Goal: Task Accomplishment & Management: Complete application form

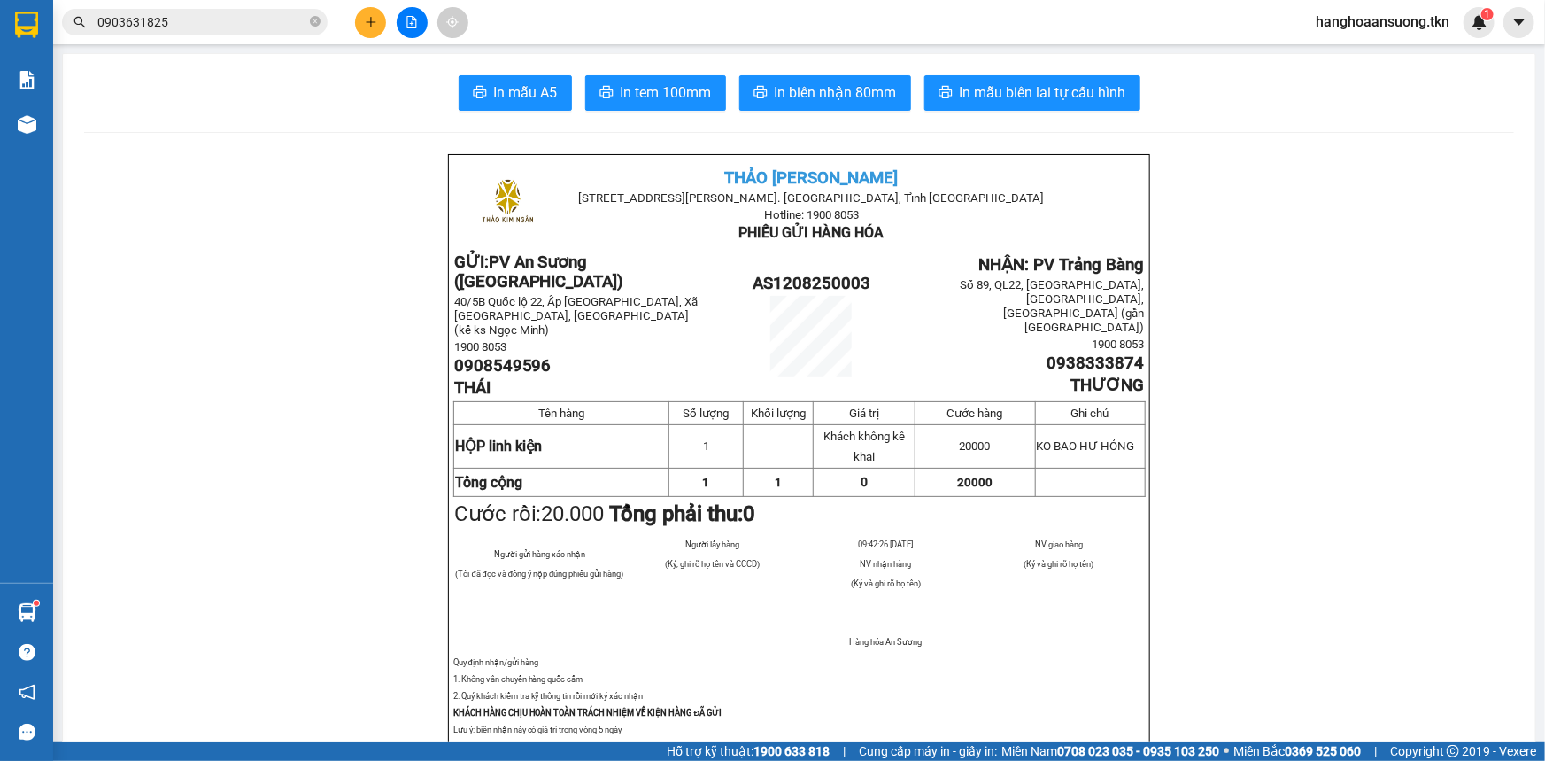
click at [194, 33] on span "0903631825" at bounding box center [195, 22] width 266 height 27
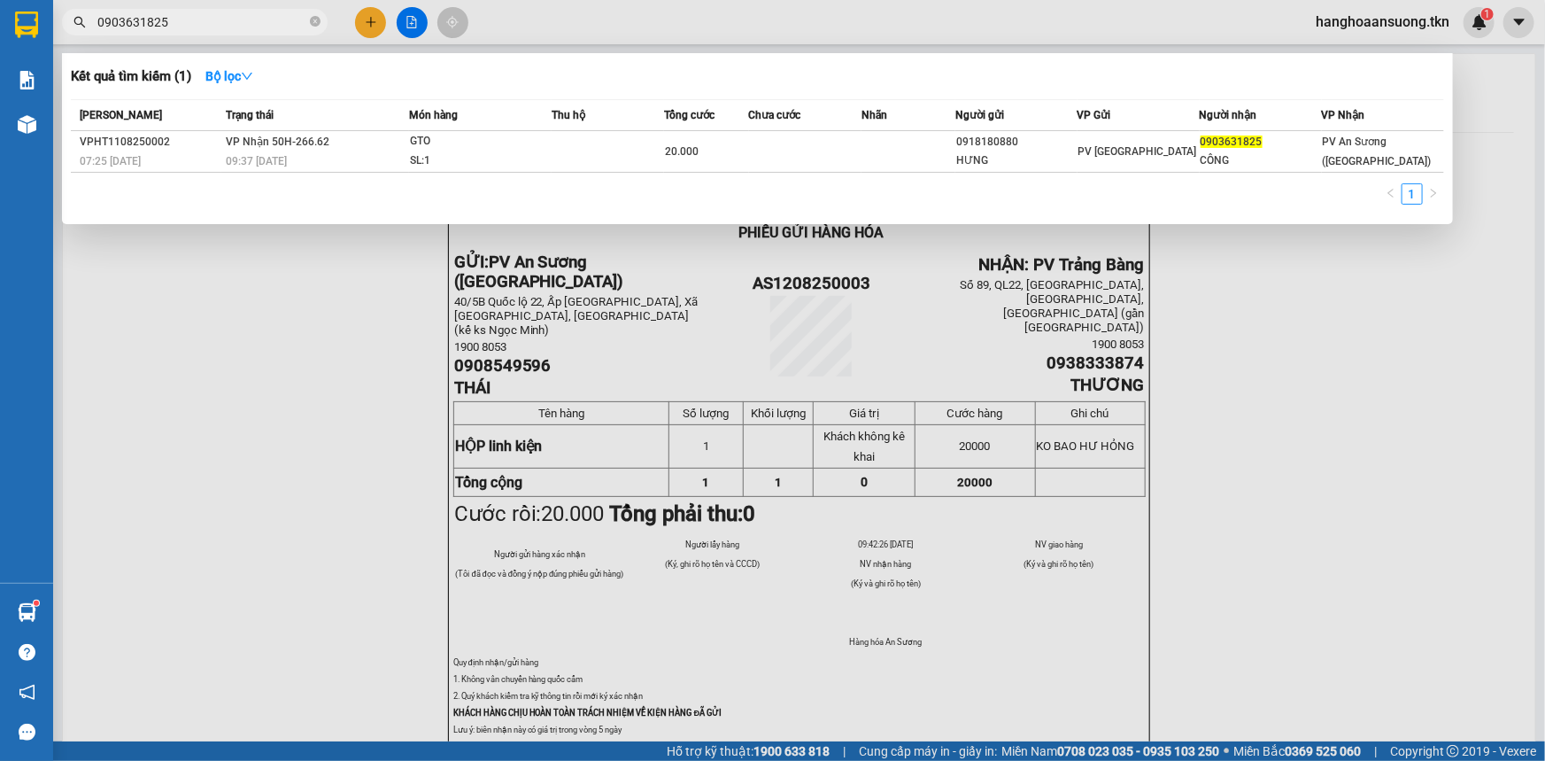
click at [205, 26] on input "0903631825" at bounding box center [201, 21] width 209 height 19
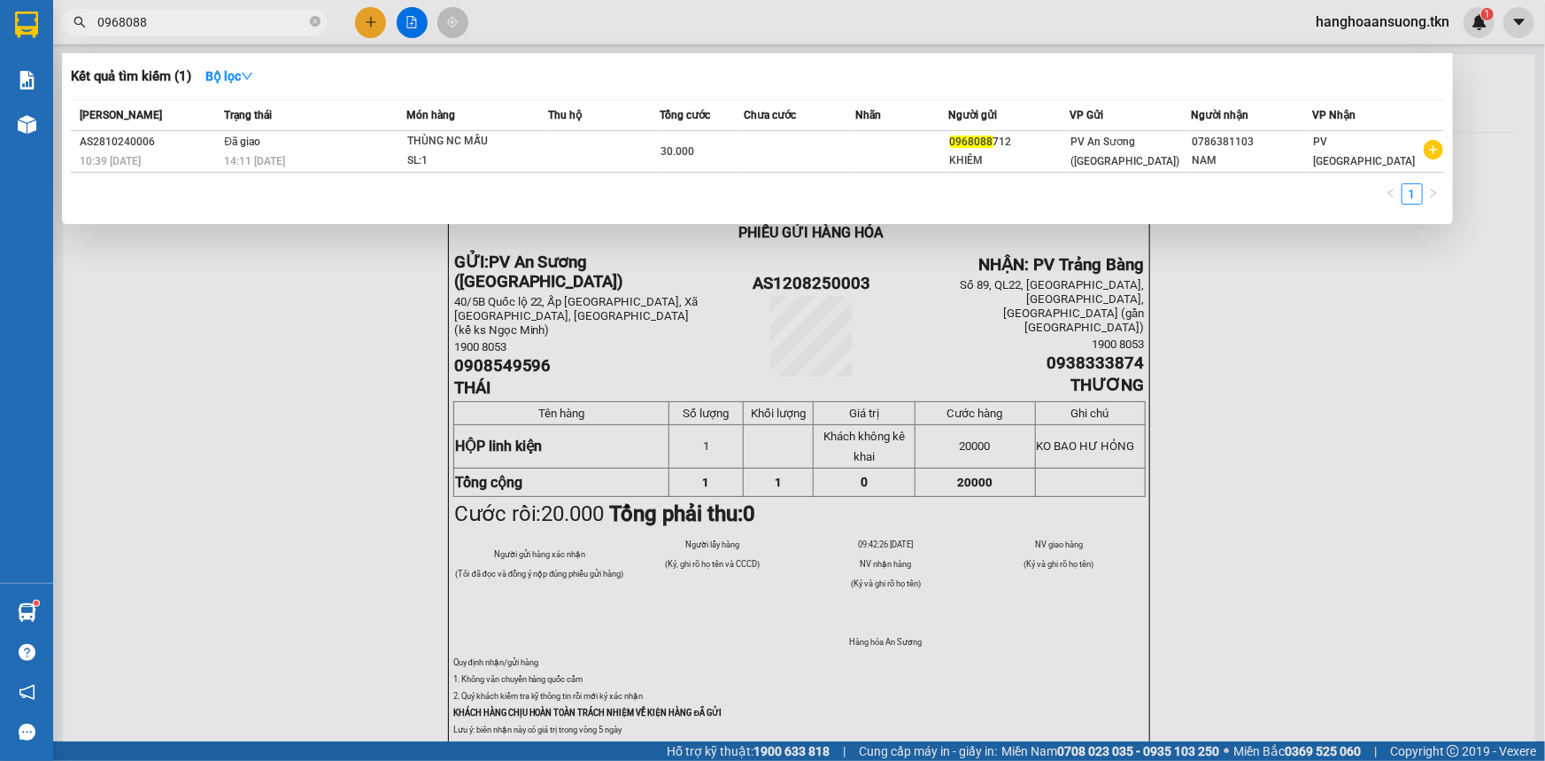
type input "0968088"
click at [227, 335] on div at bounding box center [772, 380] width 1545 height 761
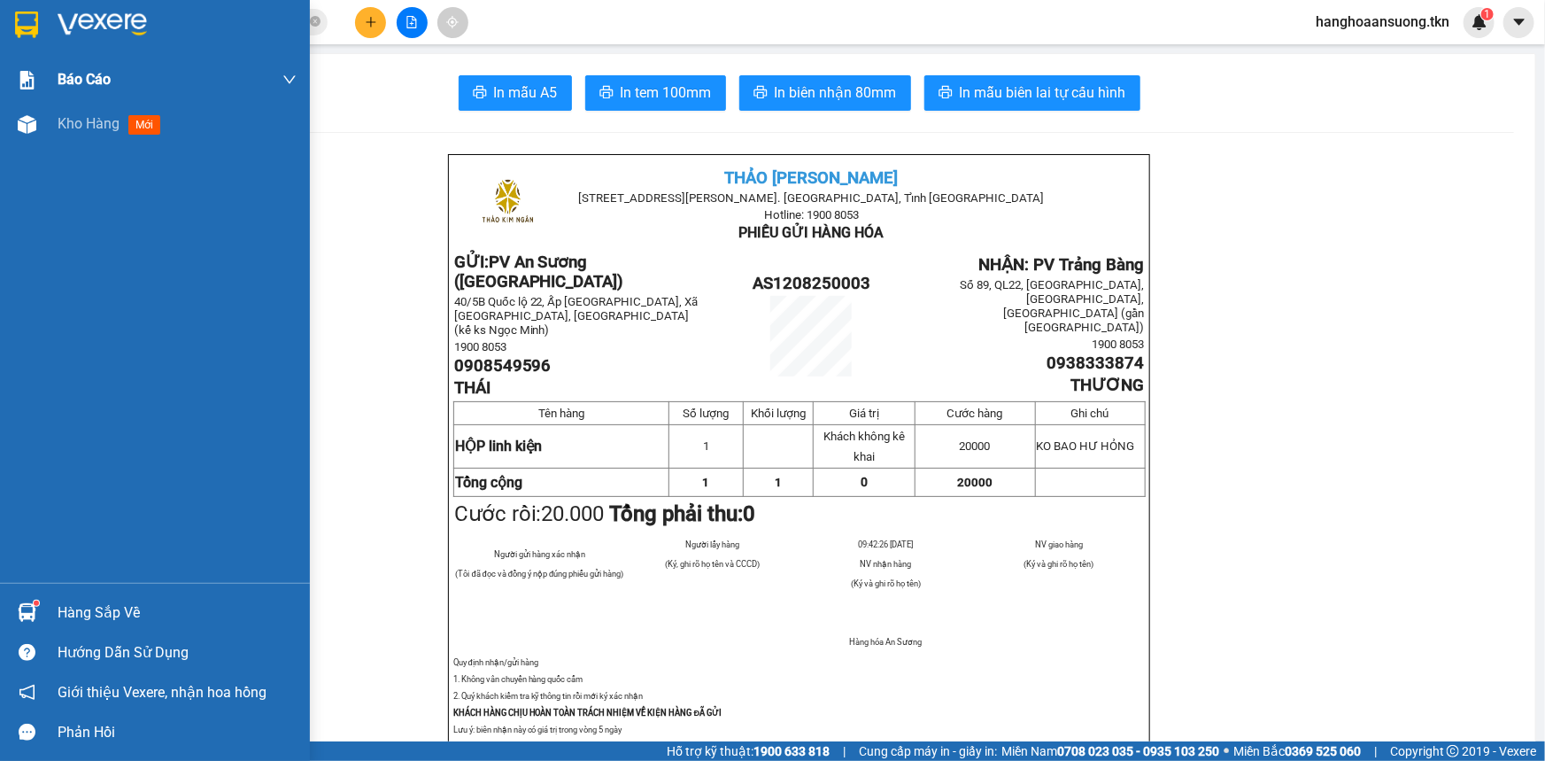
click at [22, 20] on img at bounding box center [26, 25] width 23 height 27
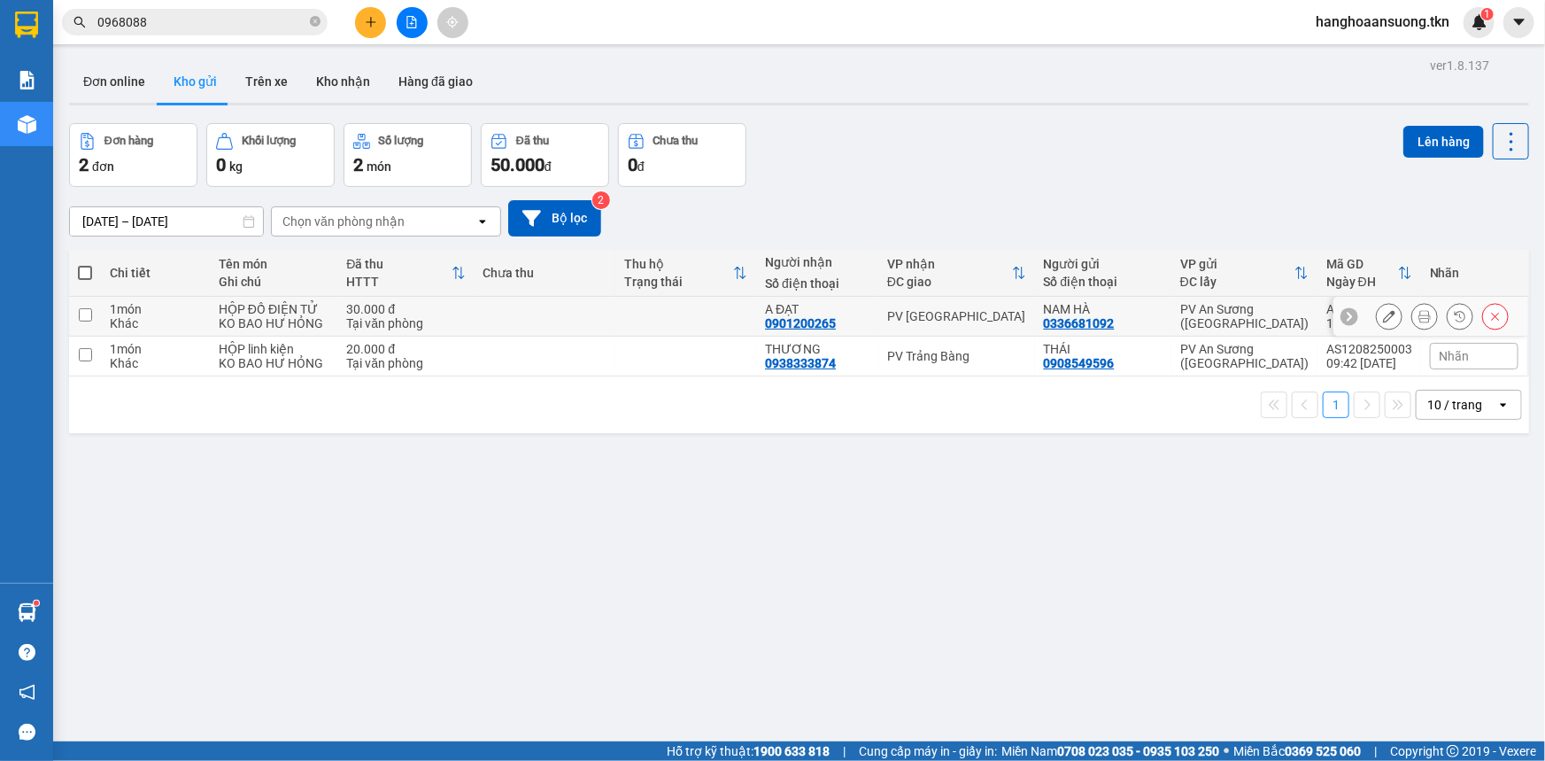
click at [84, 310] on td at bounding box center [85, 317] width 32 height 40
checkbox input "true"
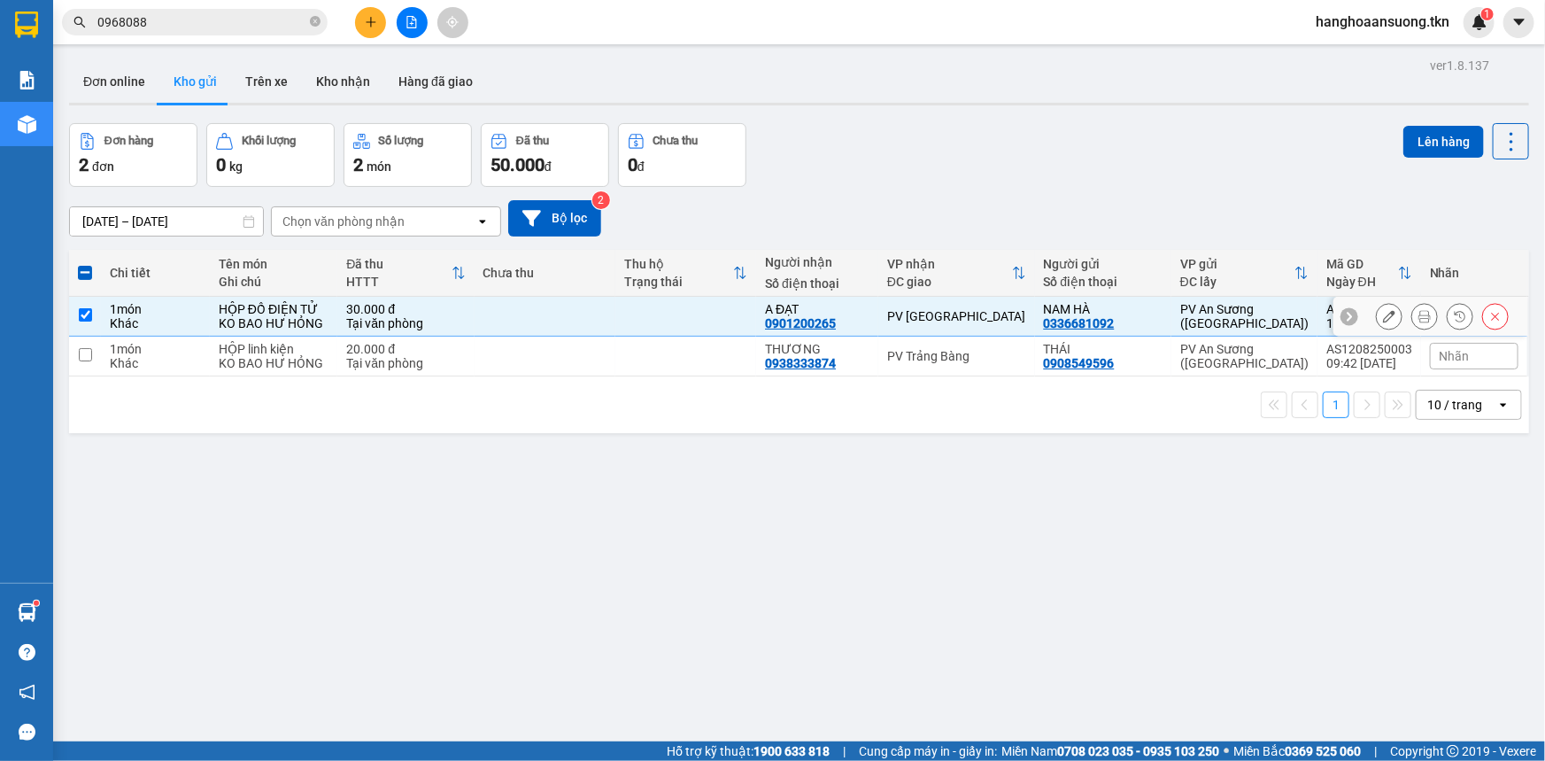
click at [1383, 317] on icon at bounding box center [1389, 316] width 12 height 12
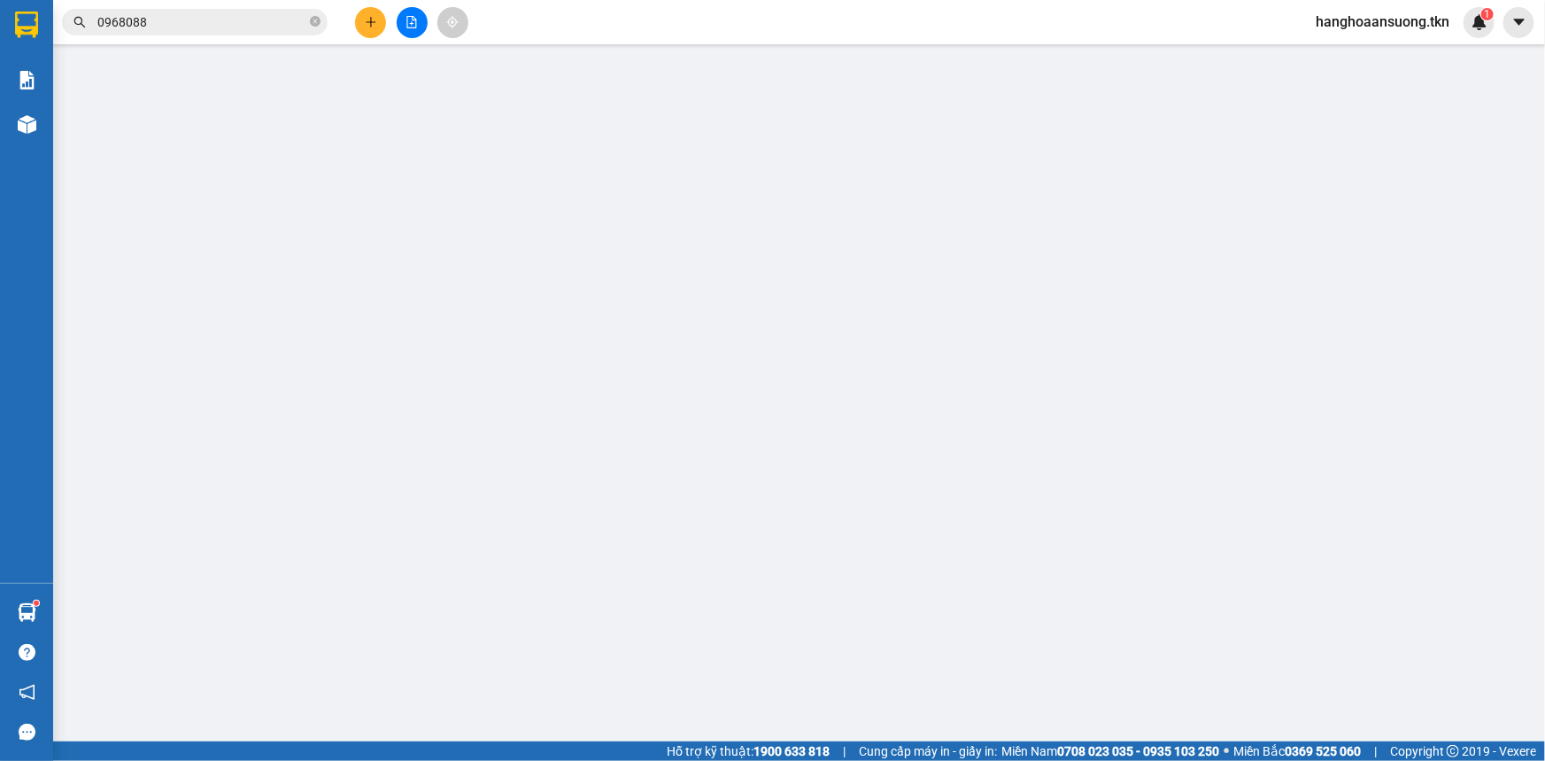
type input "0336681092"
type input "NAM HÀ"
type input "0901200265"
type input "A ĐẠT"
type input "30.000"
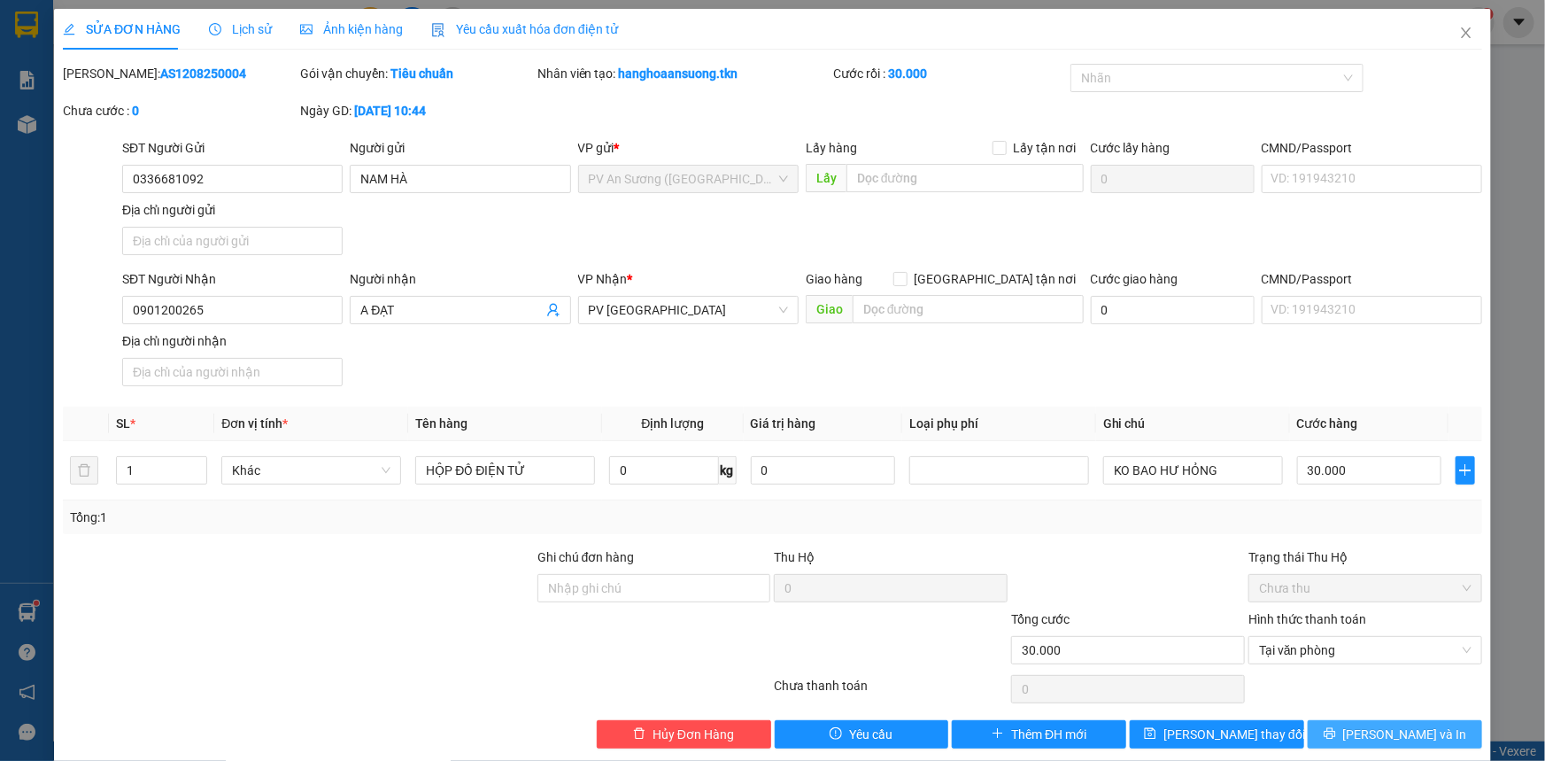
click at [1393, 732] on span "[PERSON_NAME] và In" at bounding box center [1406, 733] width 124 height 19
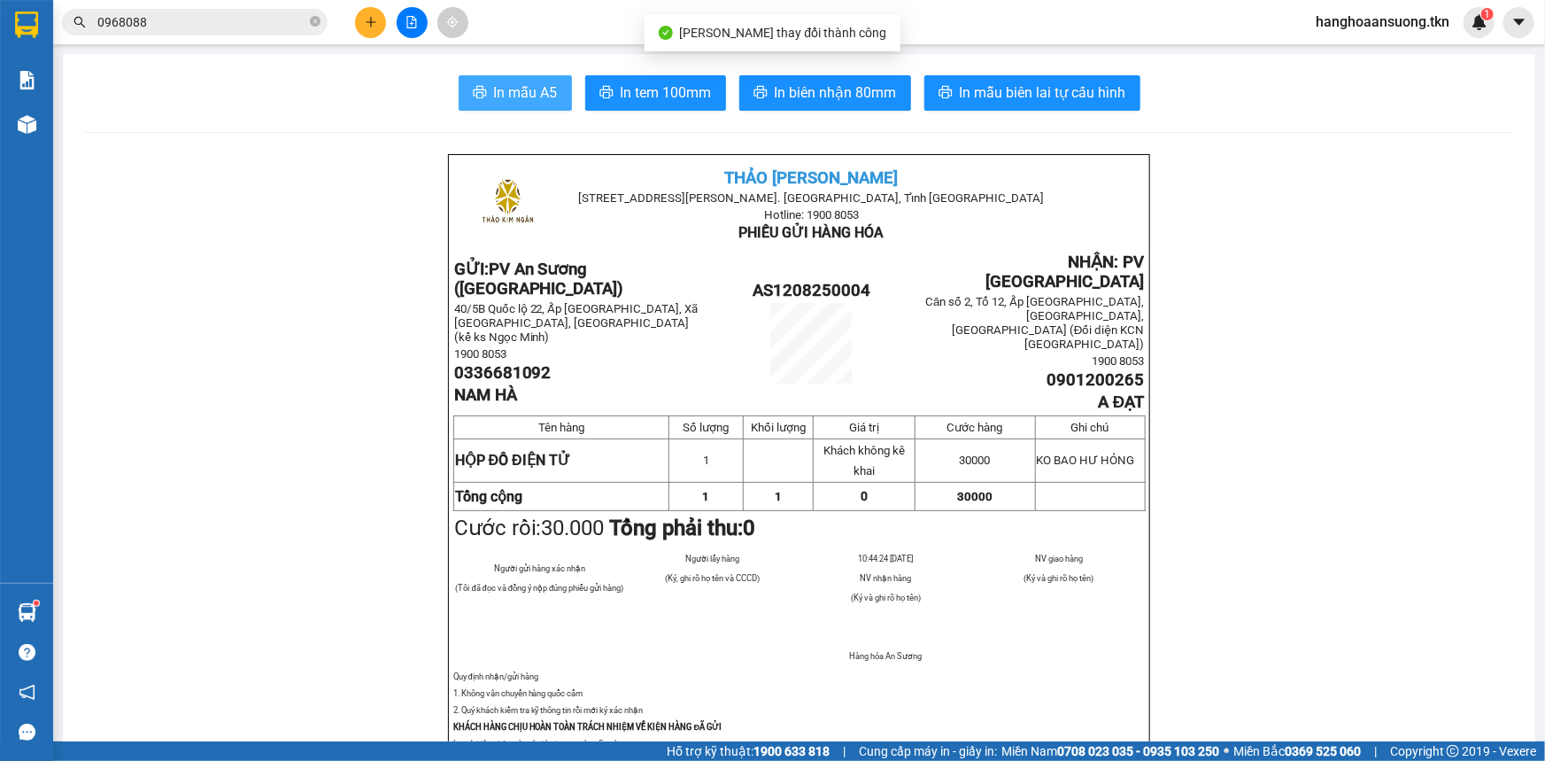
click at [525, 88] on span "In mẫu A5" at bounding box center [526, 92] width 64 height 22
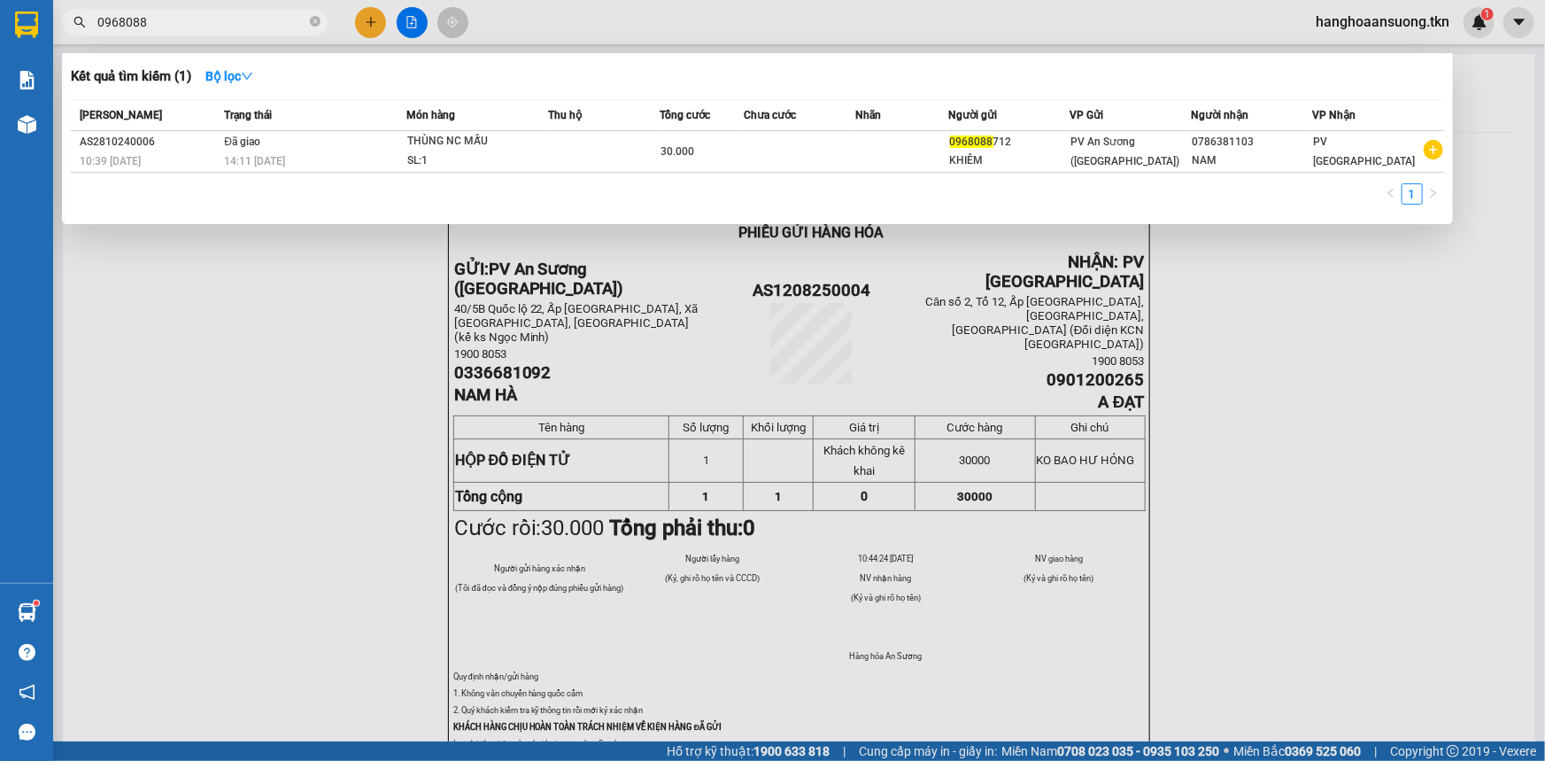
click at [164, 9] on span "0968088" at bounding box center [195, 22] width 266 height 27
click at [160, 26] on input "0968088" at bounding box center [201, 21] width 209 height 19
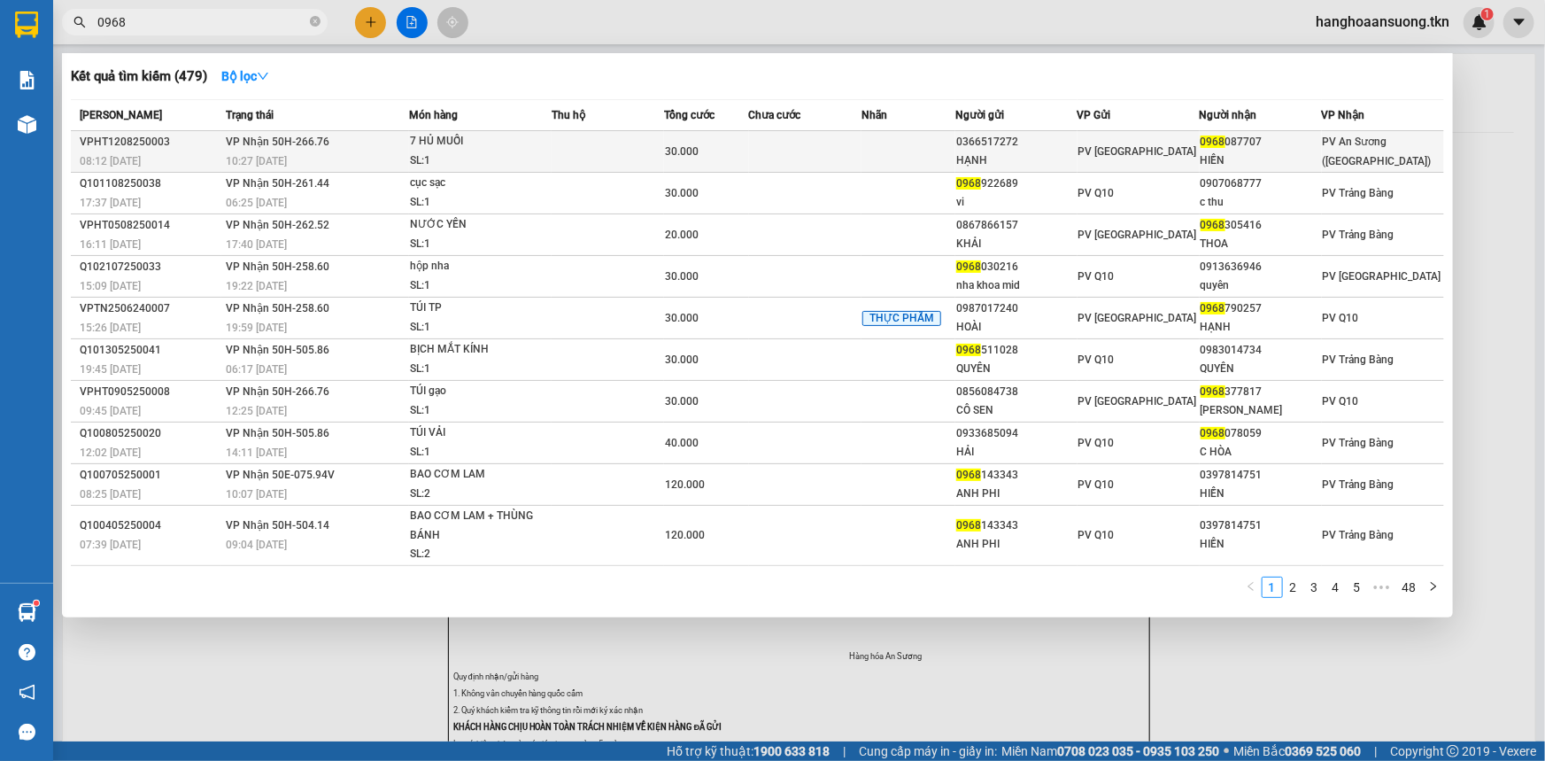
type input "0968"
click at [515, 148] on div "7 HỦ MUỐI" at bounding box center [476, 141] width 133 height 19
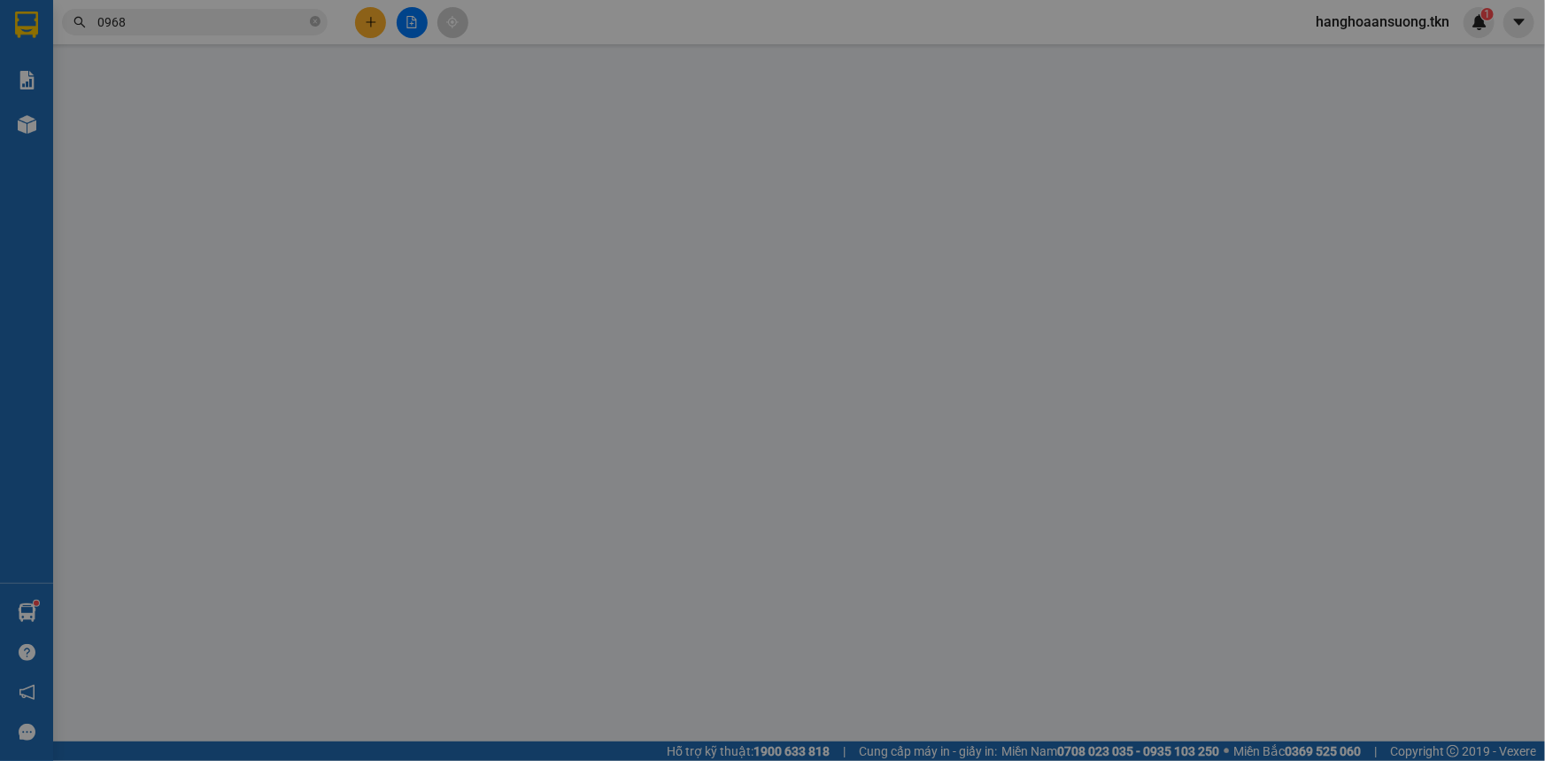
type input "0366517272"
type input "HẠNH"
type input "0968087707"
type input "HIỀN"
type input "30.000"
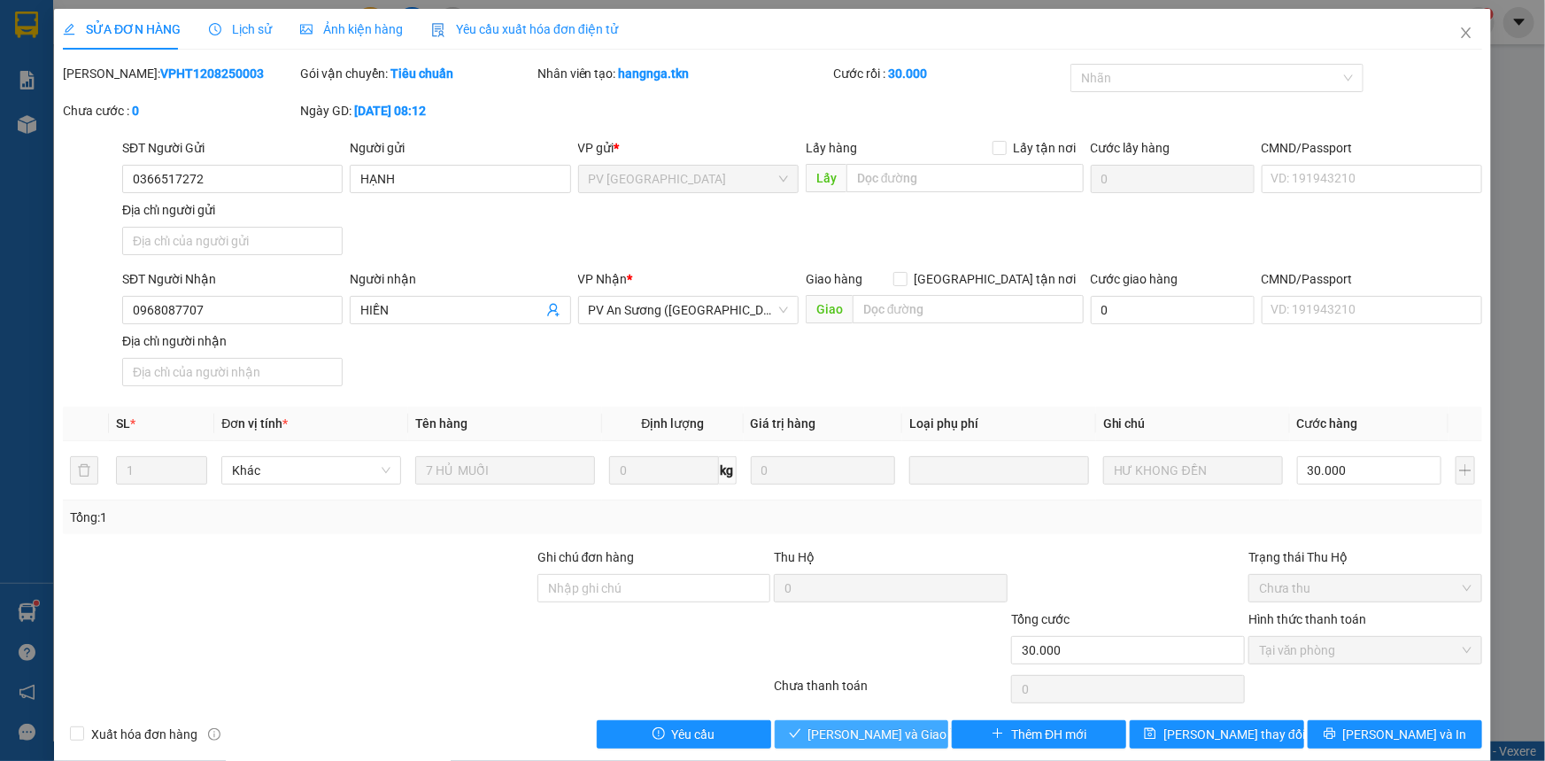
click at [856, 736] on span "[PERSON_NAME] và Giao hàng" at bounding box center [894, 733] width 170 height 19
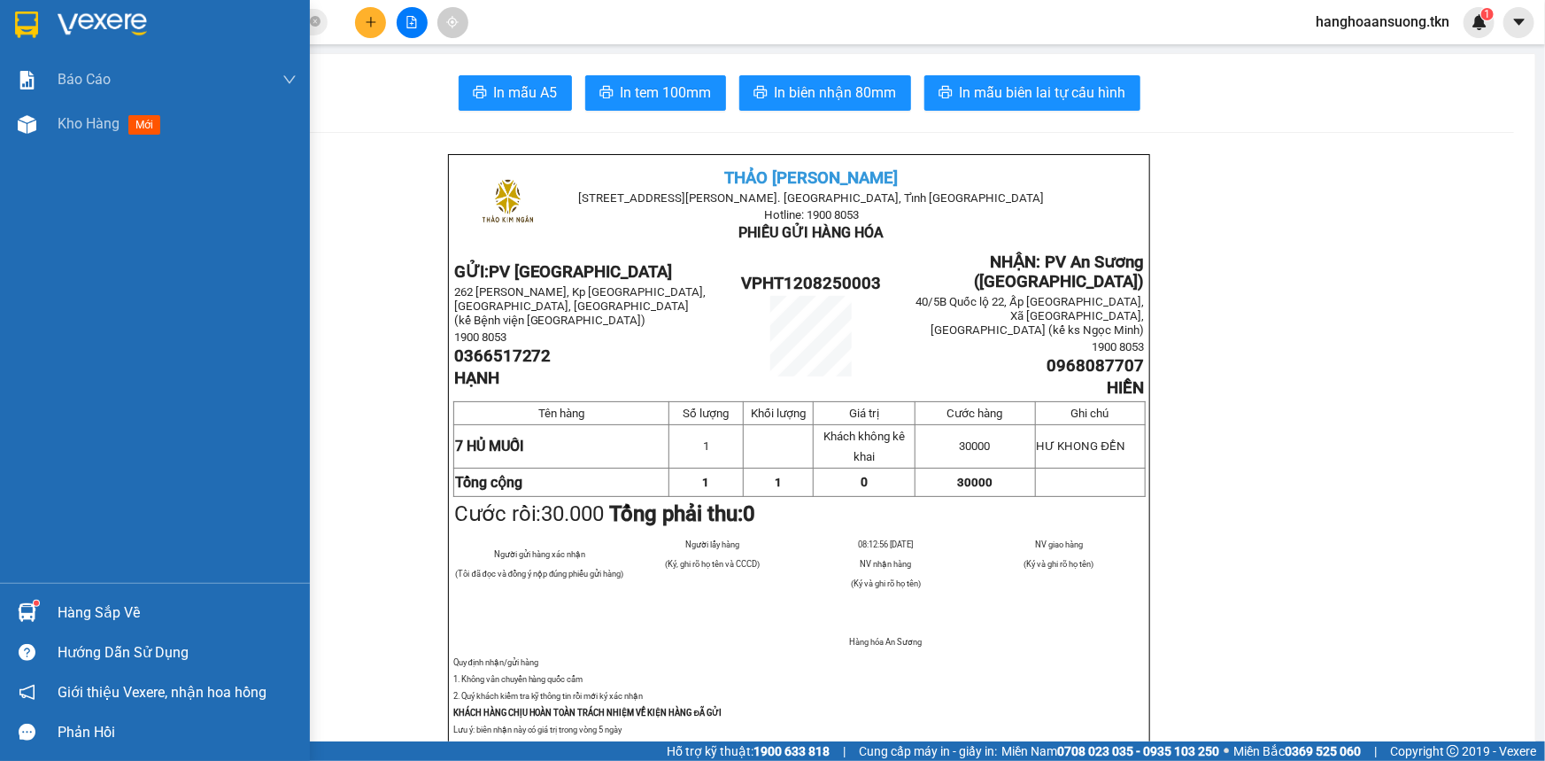
click at [63, 609] on div "Hàng sắp về" at bounding box center [177, 613] width 239 height 27
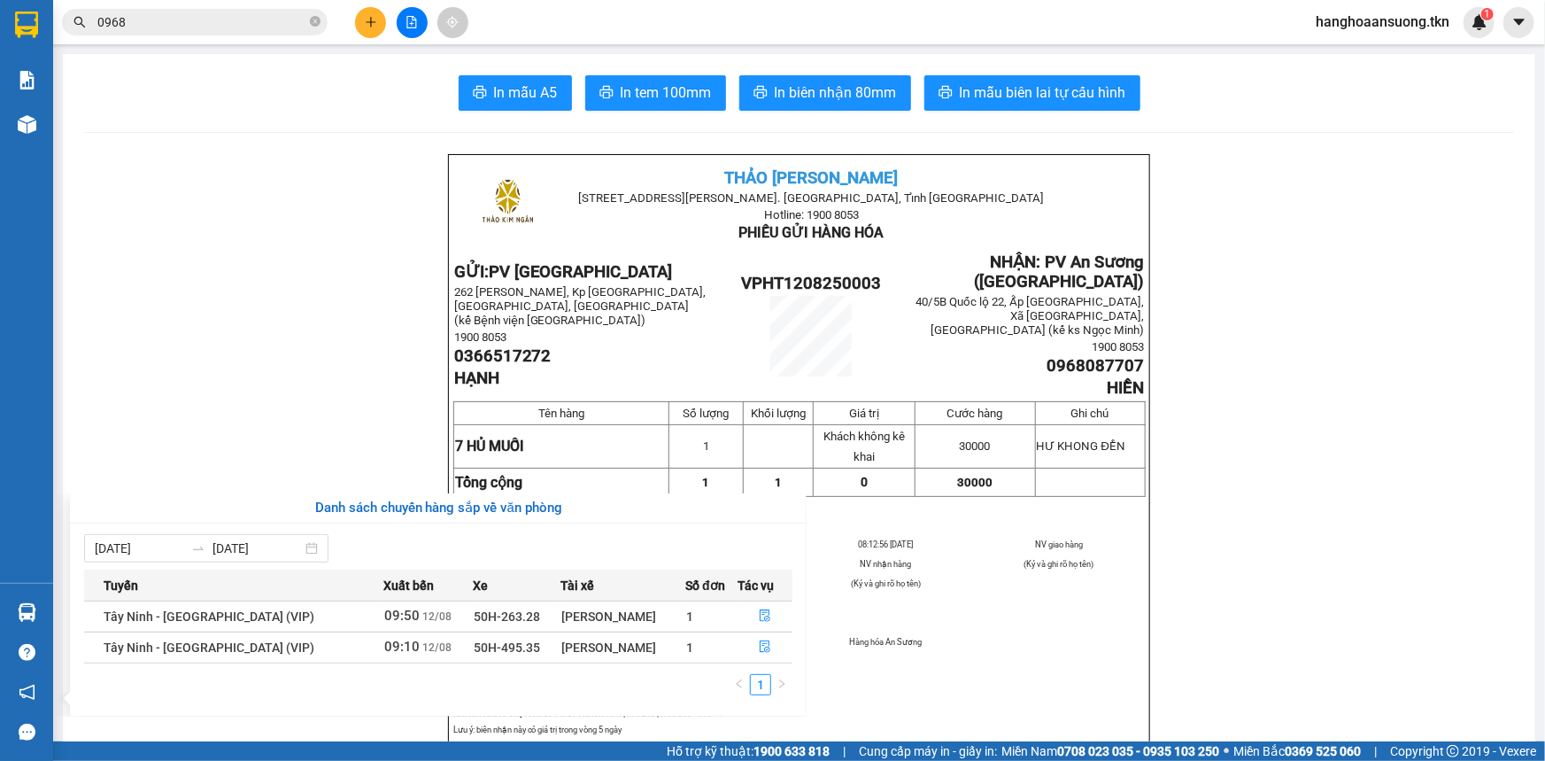
click at [307, 298] on section "Kết quả tìm kiếm ( 479 ) Bộ lọc Mã ĐH Trạng thái Món hàng Thu hộ Tổng cước Chưa…" at bounding box center [772, 380] width 1545 height 761
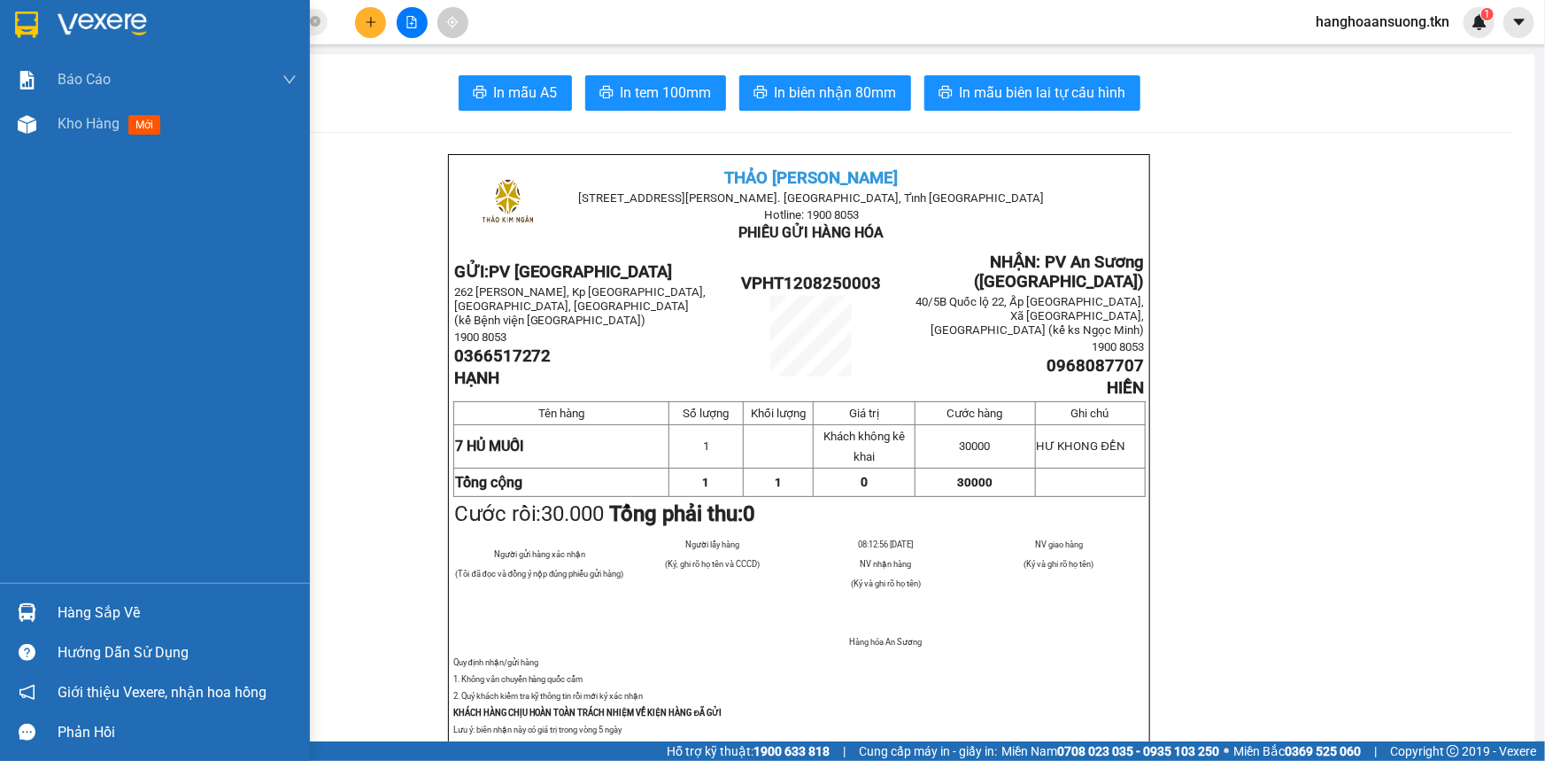
click at [29, 601] on div at bounding box center [27, 612] width 31 height 31
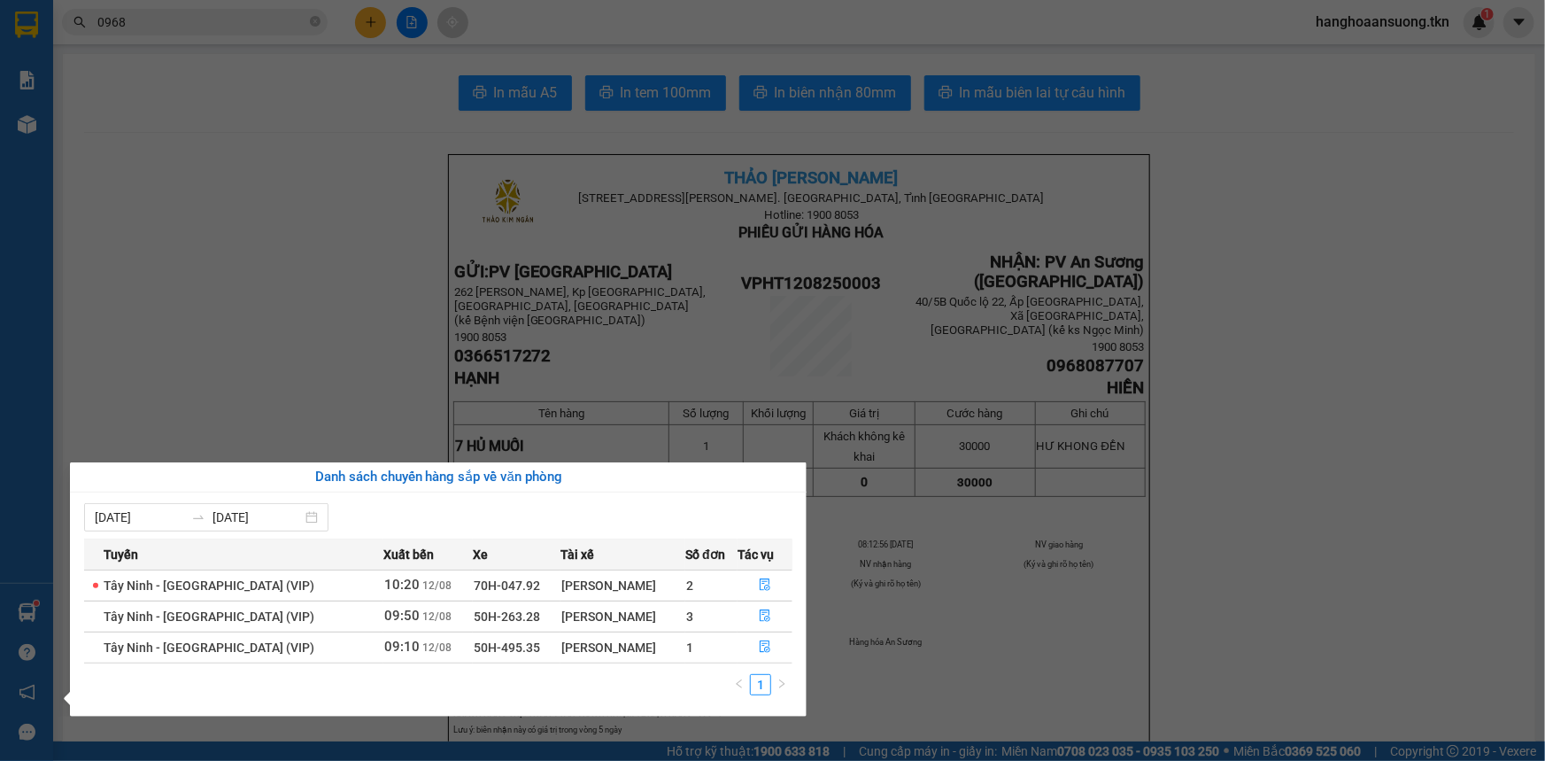
drag, startPoint x: 383, startPoint y: 341, endPoint x: 345, endPoint y: 306, distance: 52.0
click at [382, 341] on section "Kết quả tìm kiếm ( 479 ) Bộ lọc Mã ĐH Trạng thái Món hàng Thu hộ Tổng cước Chưa…" at bounding box center [772, 380] width 1545 height 761
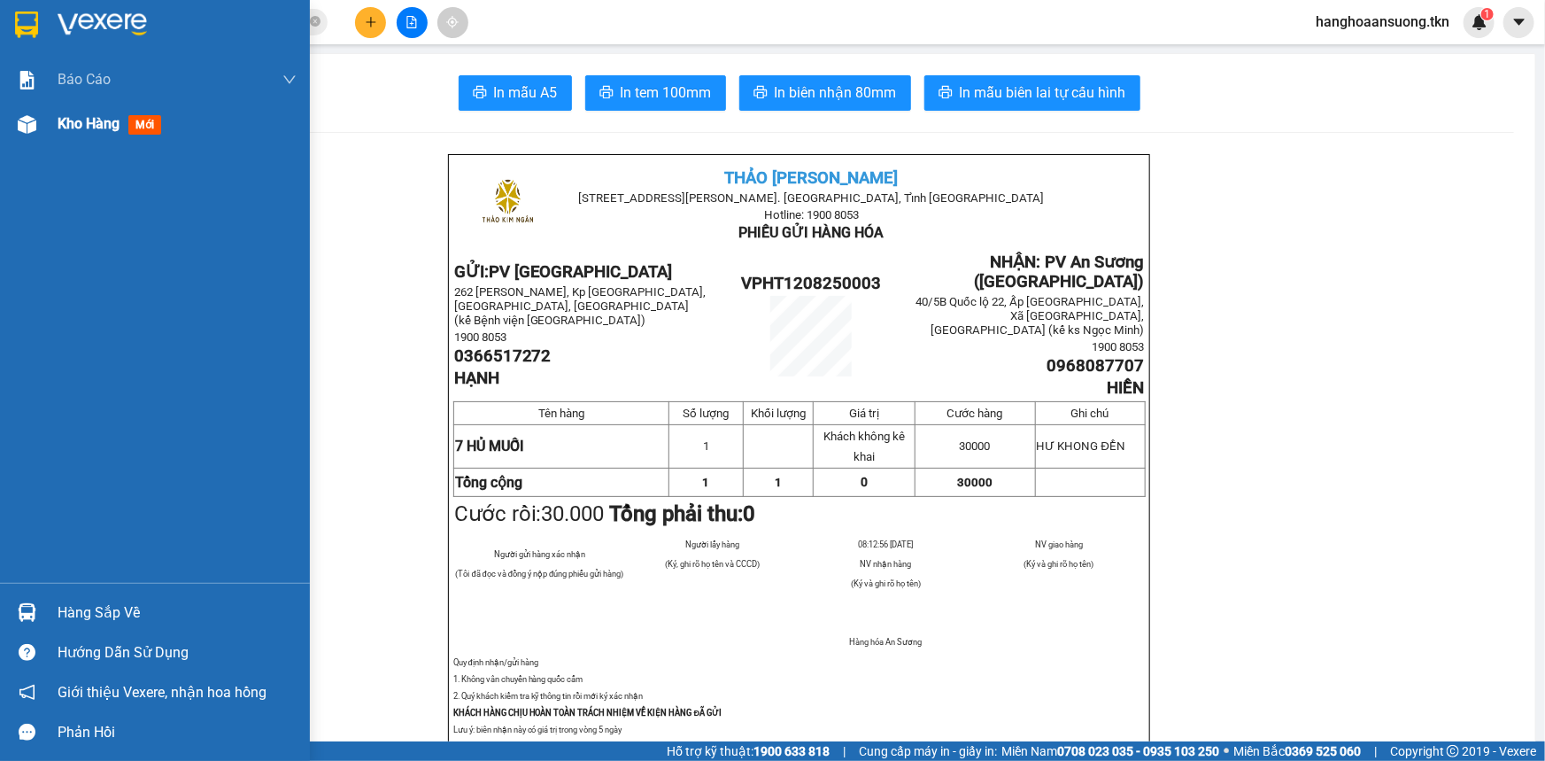
click at [71, 128] on span "Kho hàng" at bounding box center [89, 123] width 62 height 17
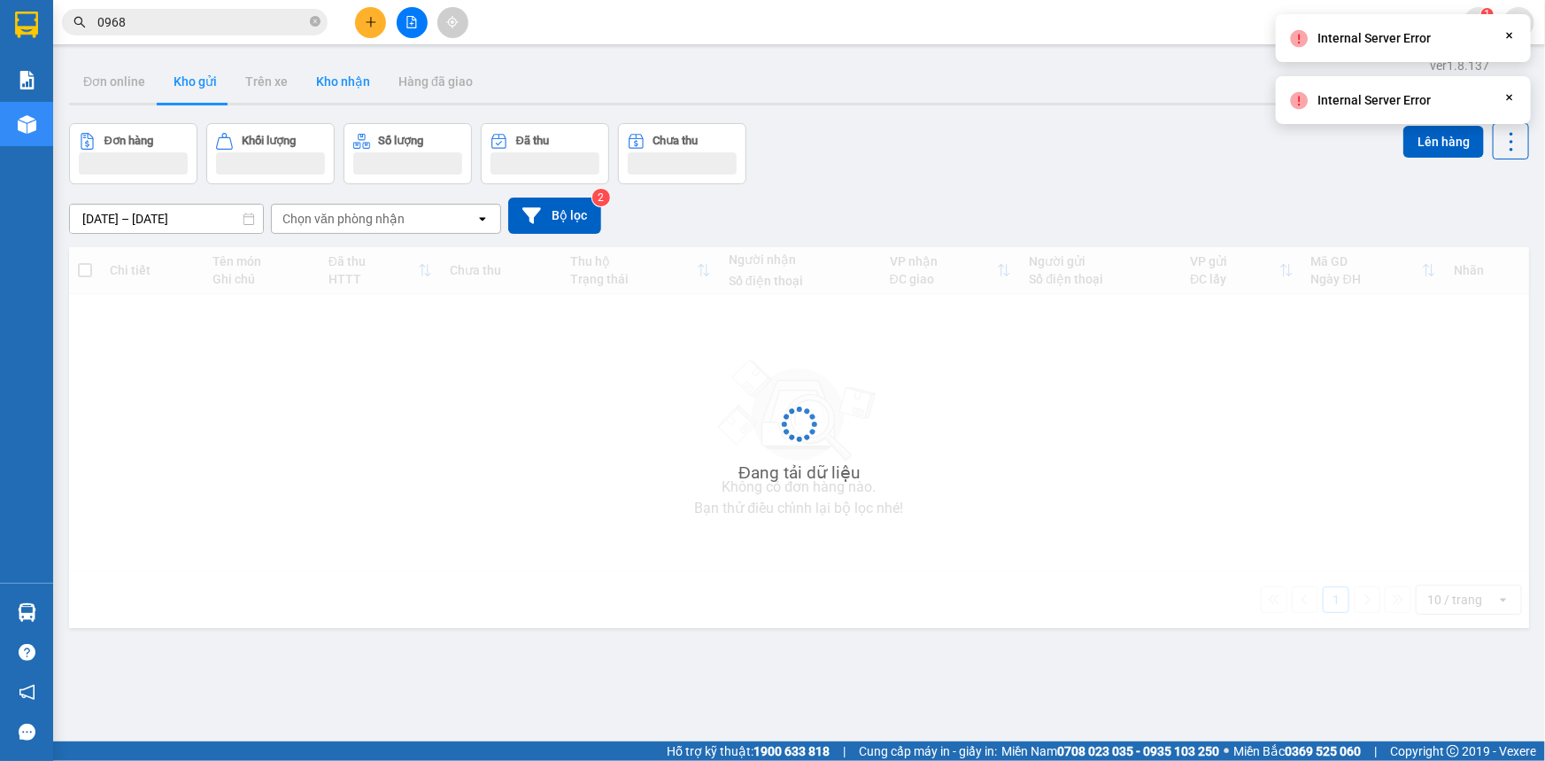
click at [337, 77] on button "Kho nhận" at bounding box center [343, 81] width 82 height 43
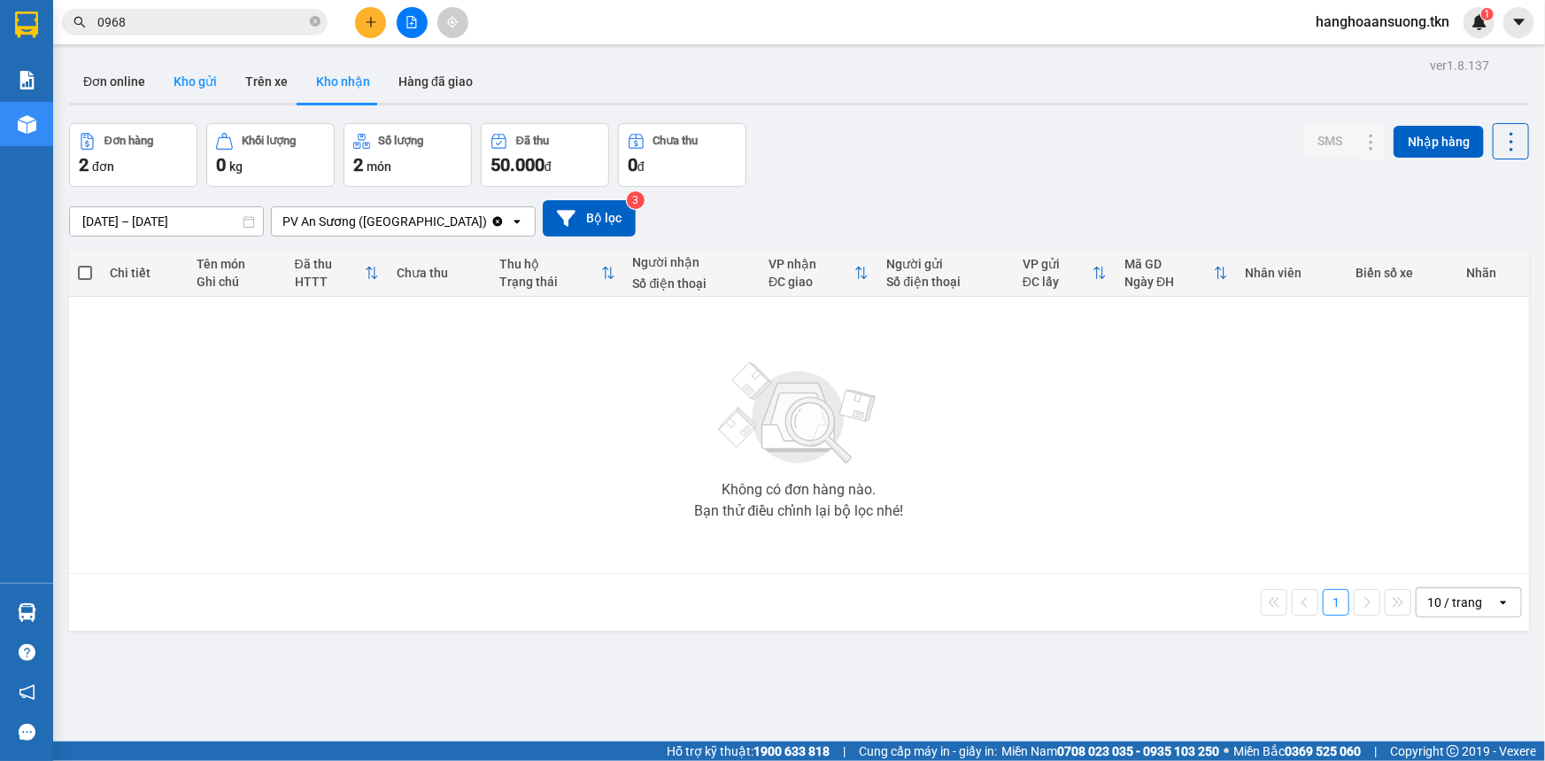
click at [212, 75] on button "Kho gửi" at bounding box center [195, 81] width 72 height 43
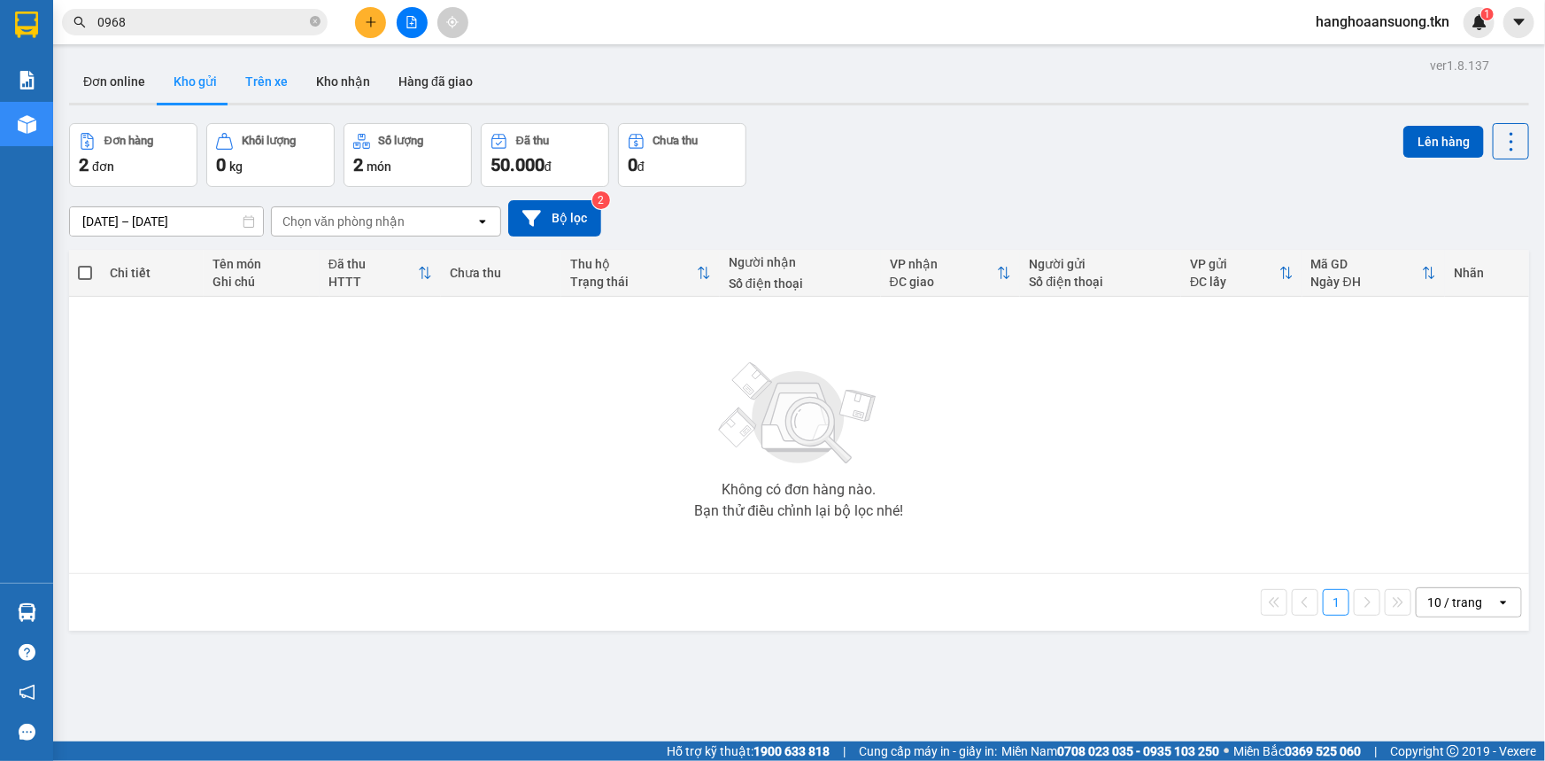
click at [257, 93] on button "Trên xe" at bounding box center [266, 81] width 71 height 43
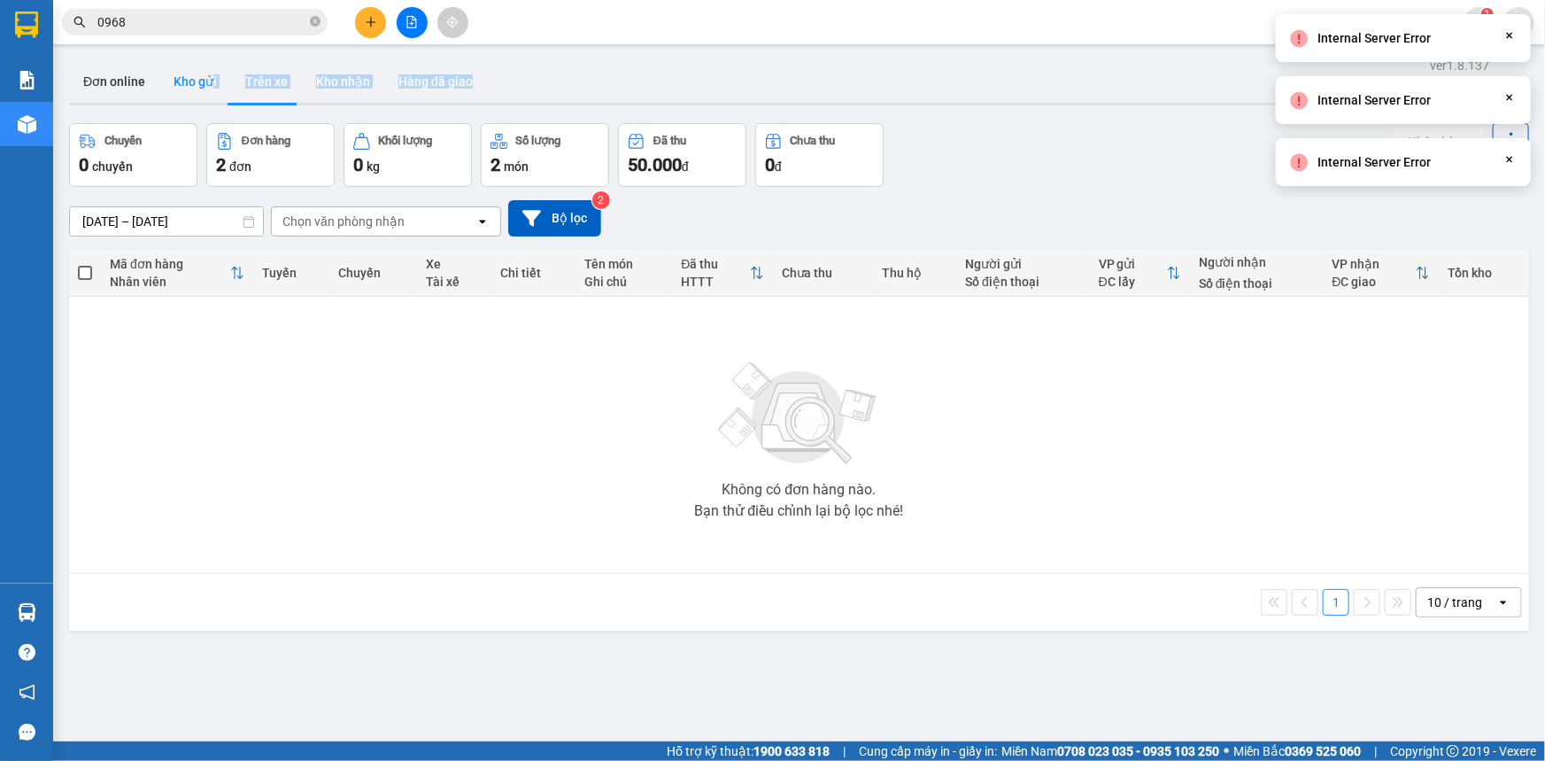
click at [212, 102] on div "Đơn online Kho gửi Trên xe Kho nhận Hàng đã giao" at bounding box center [799, 82] width 1460 height 45
click at [207, 91] on button "Kho gửi" at bounding box center [195, 81] width 72 height 43
